Goal: Contribute content: Add original content to the website for others to see

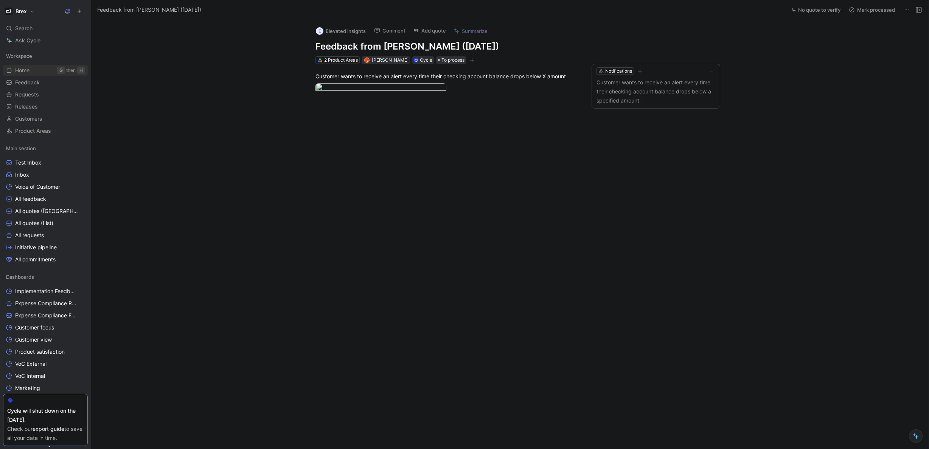
click at [27, 68] on span "Home" at bounding box center [22, 71] width 14 height 8
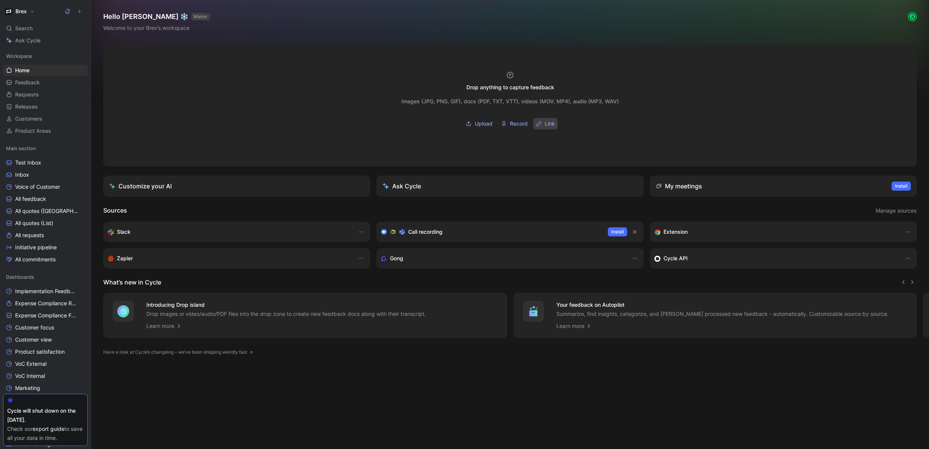
click at [551, 122] on span "Link" at bounding box center [550, 123] width 10 height 9
type input "[URL][DOMAIN_NAME]"
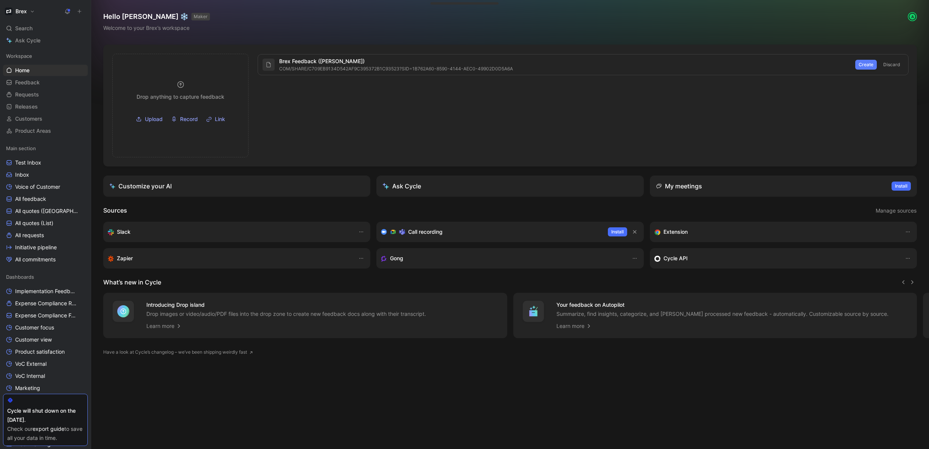
click at [869, 66] on span "Create" at bounding box center [866, 65] width 15 height 8
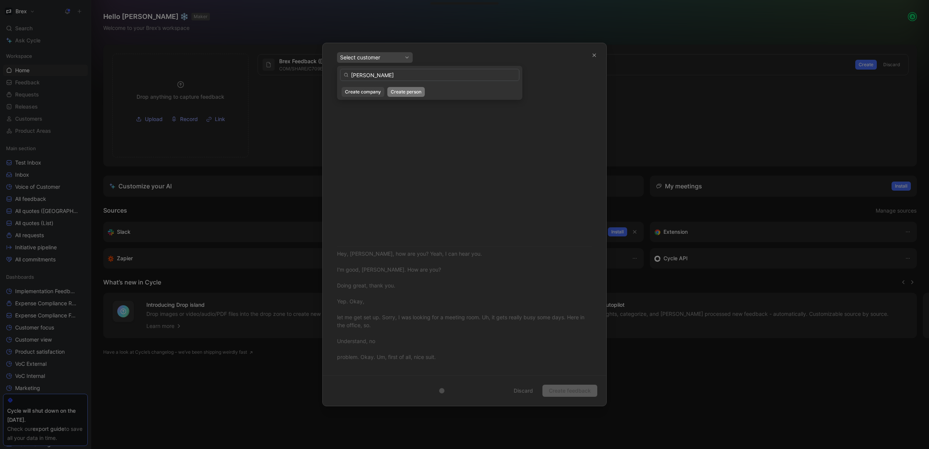
type input "[PERSON_NAME]"
click at [395, 91] on span "Create person" at bounding box center [406, 92] width 31 height 8
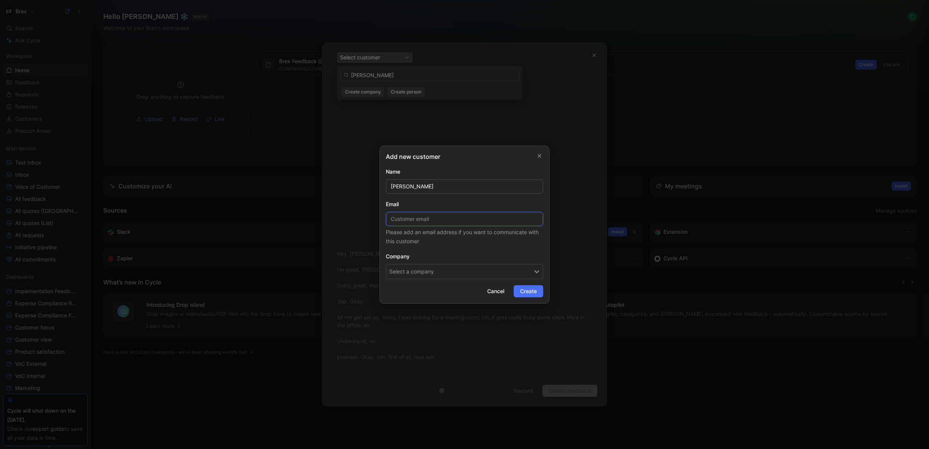
click at [419, 213] on input at bounding box center [464, 219] width 157 height 14
paste input "[PERSON_NAME][EMAIL_ADDRESS][DOMAIN_NAME]"
type input "[PERSON_NAME][EMAIL_ADDRESS][DOMAIN_NAME]"
click at [452, 272] on button "Select a company" at bounding box center [464, 271] width 157 height 15
type input "rsb heal"
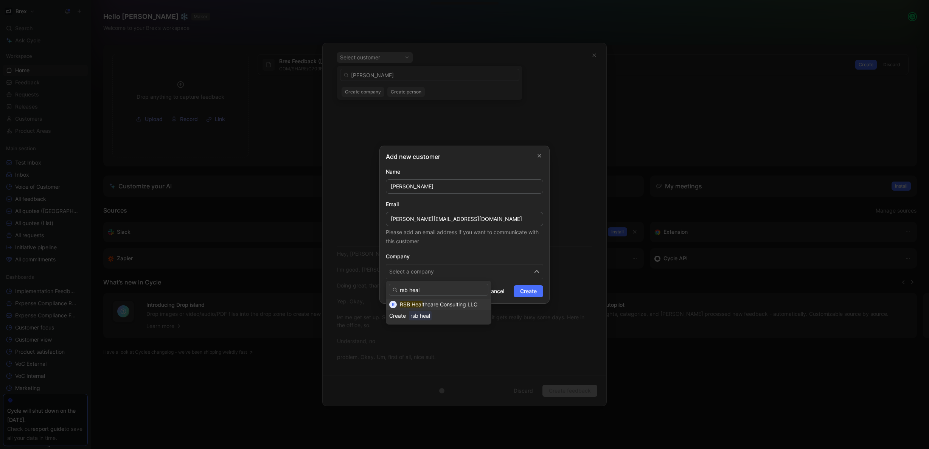
click at [459, 304] on span "thcare Consulting LLC" at bounding box center [450, 304] width 55 height 6
click at [537, 289] on button "Create" at bounding box center [529, 291] width 30 height 12
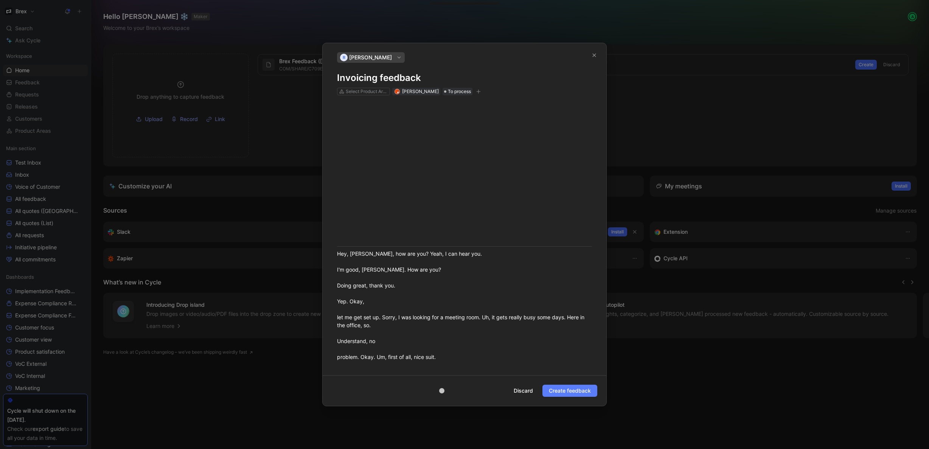
click at [576, 390] on span "Create feedback" at bounding box center [570, 390] width 42 height 9
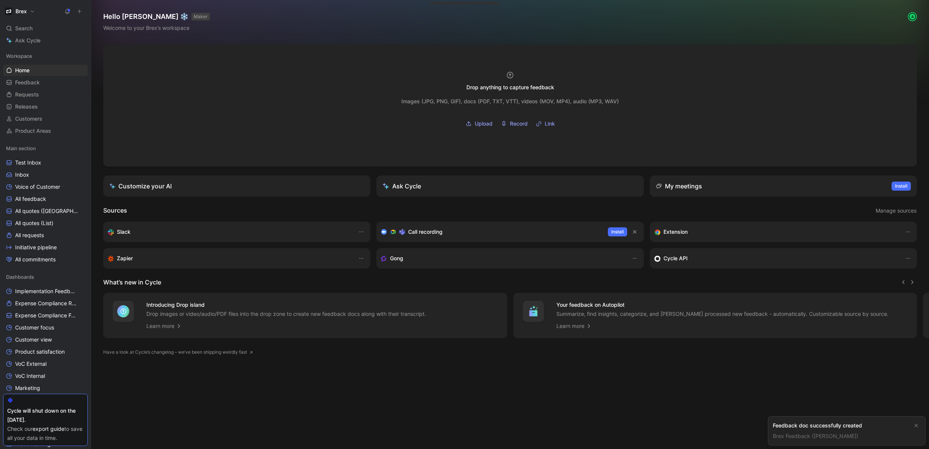
click at [820, 436] on link "Brex Feedback ([PERSON_NAME])" at bounding box center [815, 436] width 85 height 6
